Goal: Task Accomplishment & Management: Manage account settings

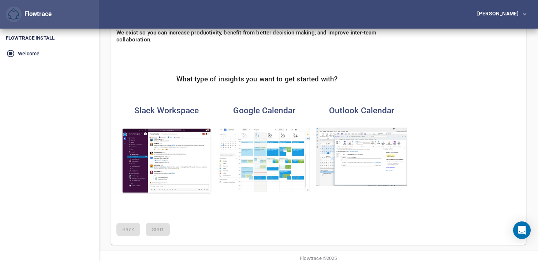
scroll to position [75, 0]
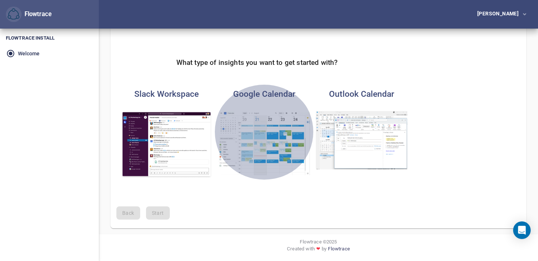
click at [282, 126] on img "button" at bounding box center [263, 143] width 91 height 64
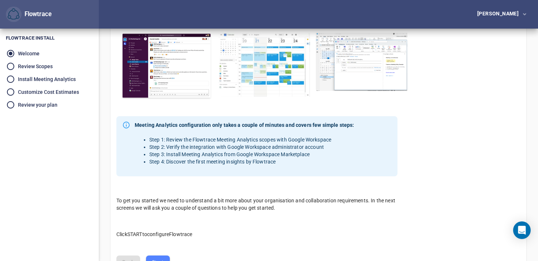
scroll to position [203, 0]
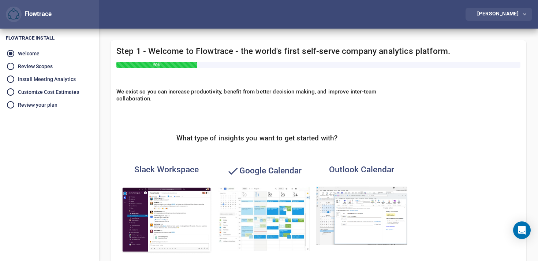
click at [523, 16] on icon "button" at bounding box center [524, 14] width 3 height 5
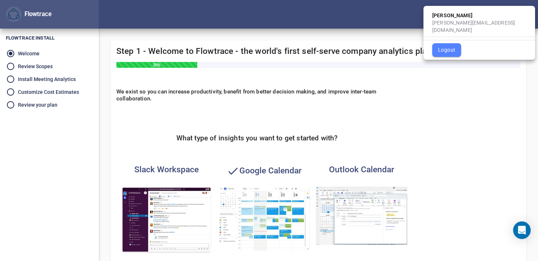
click at [447, 46] on span "Logout" at bounding box center [446, 49] width 17 height 9
